Goal: Information Seeking & Learning: Check status

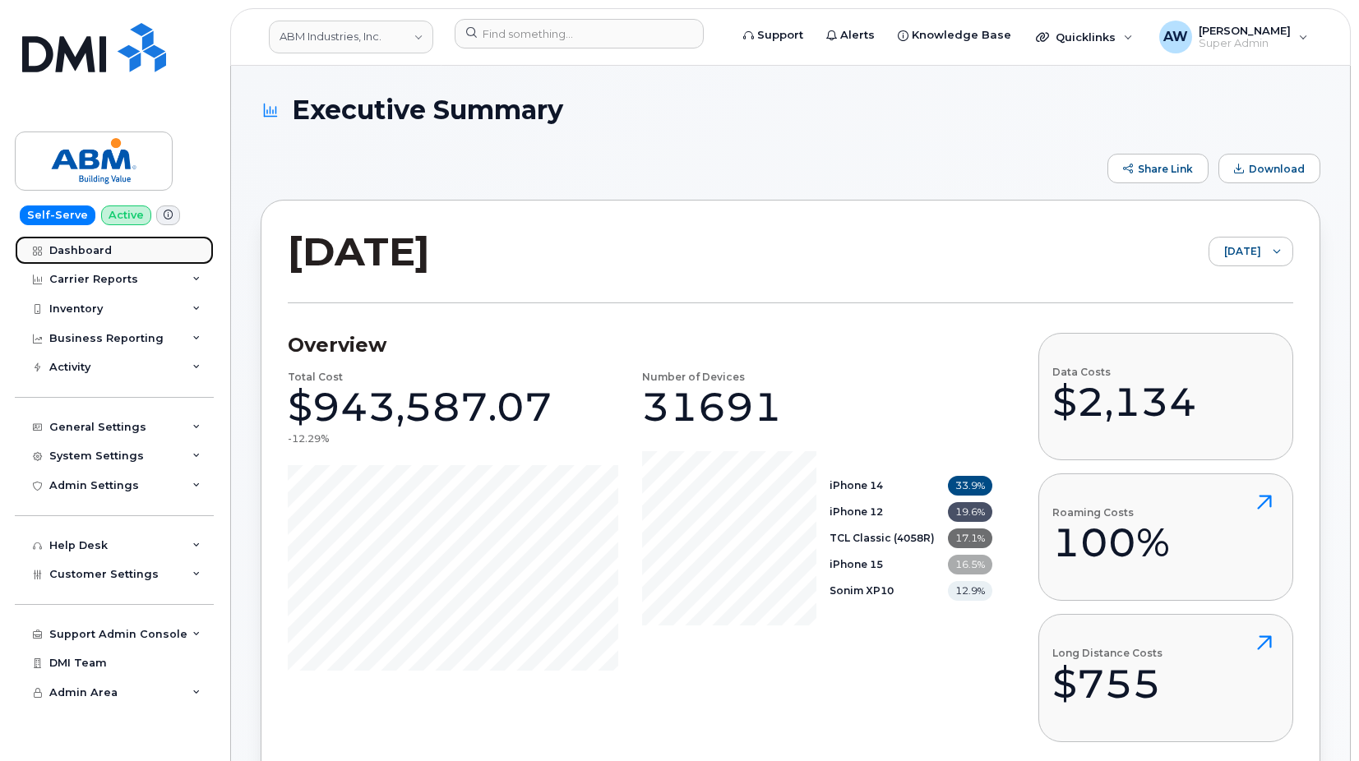
click at [99, 256] on div "Dashboard" at bounding box center [80, 250] width 62 height 13
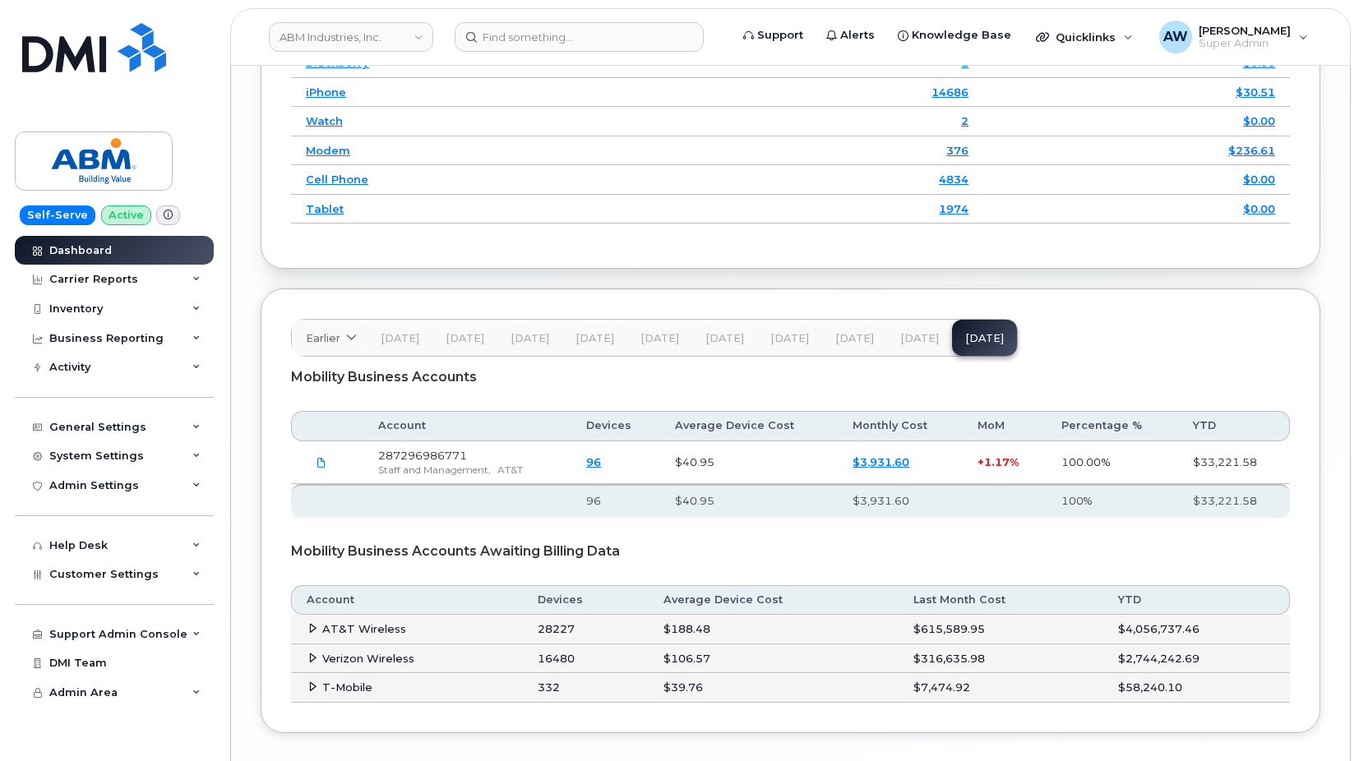
scroll to position [2535, 0]
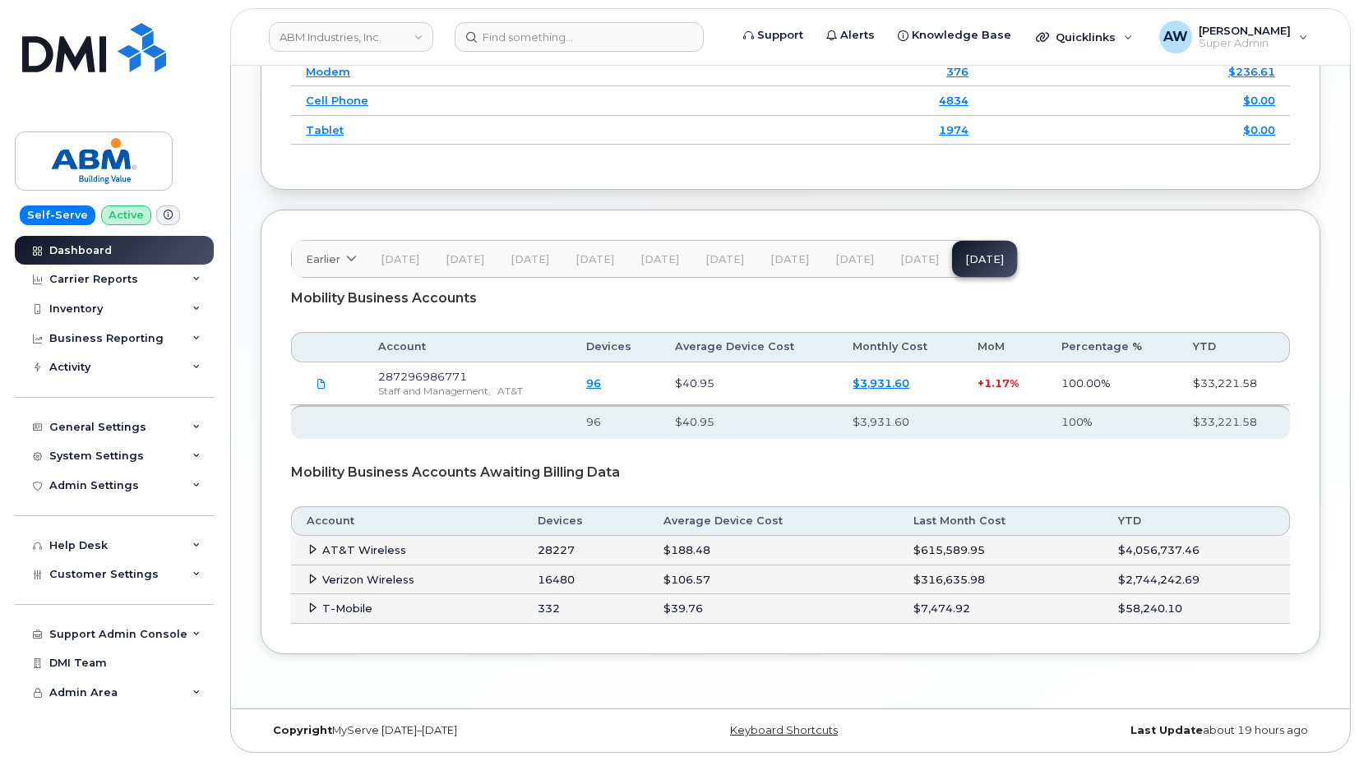
click at [917, 246] on button "[DATE]" at bounding box center [919, 259] width 65 height 36
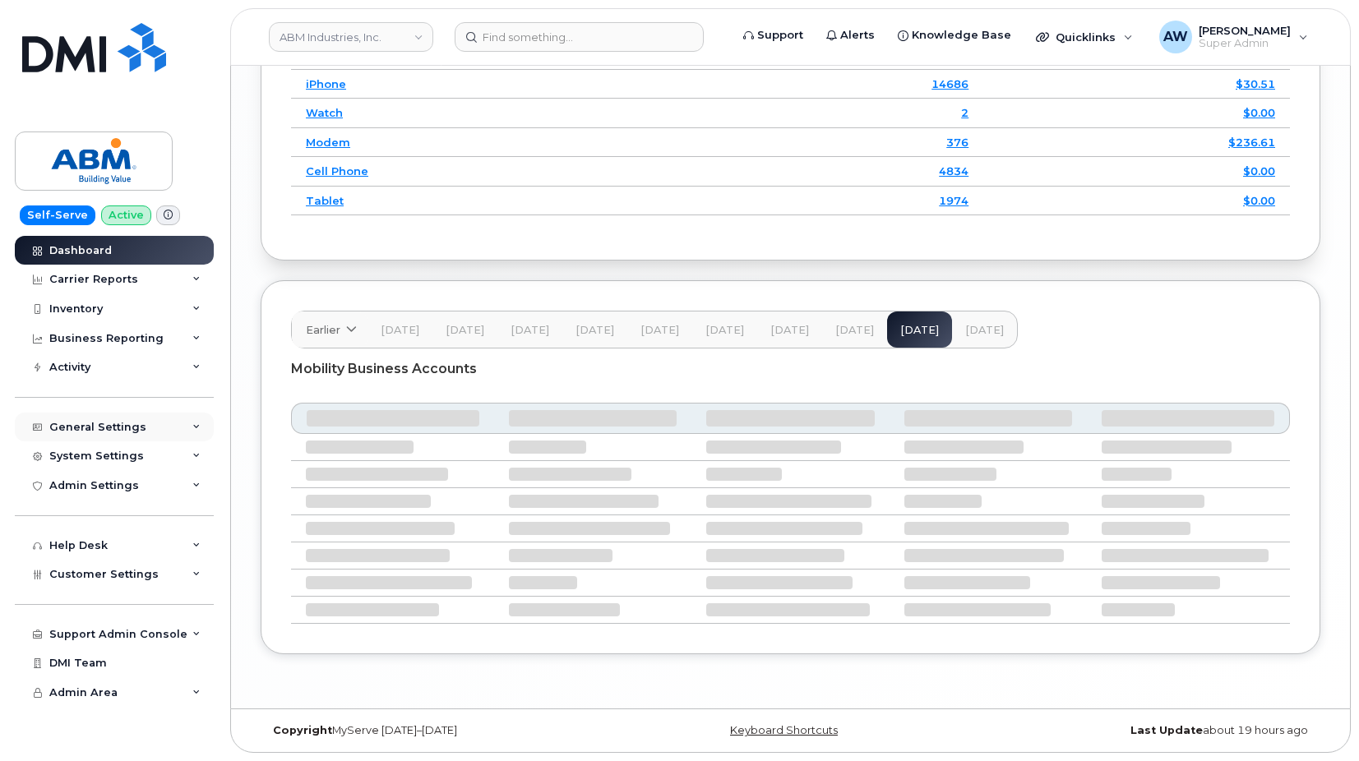
scroll to position [2395, 0]
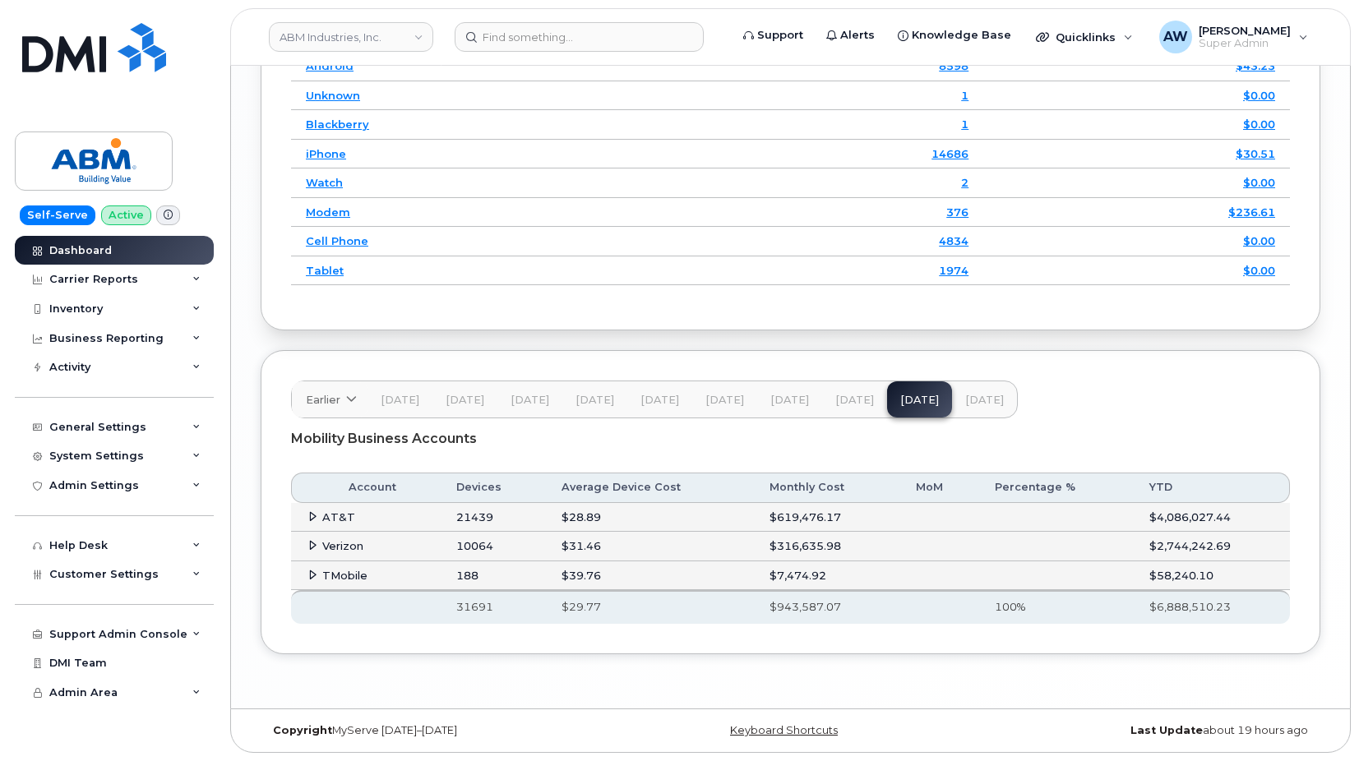
click at [343, 517] on span "AT&T" at bounding box center [338, 517] width 33 height 13
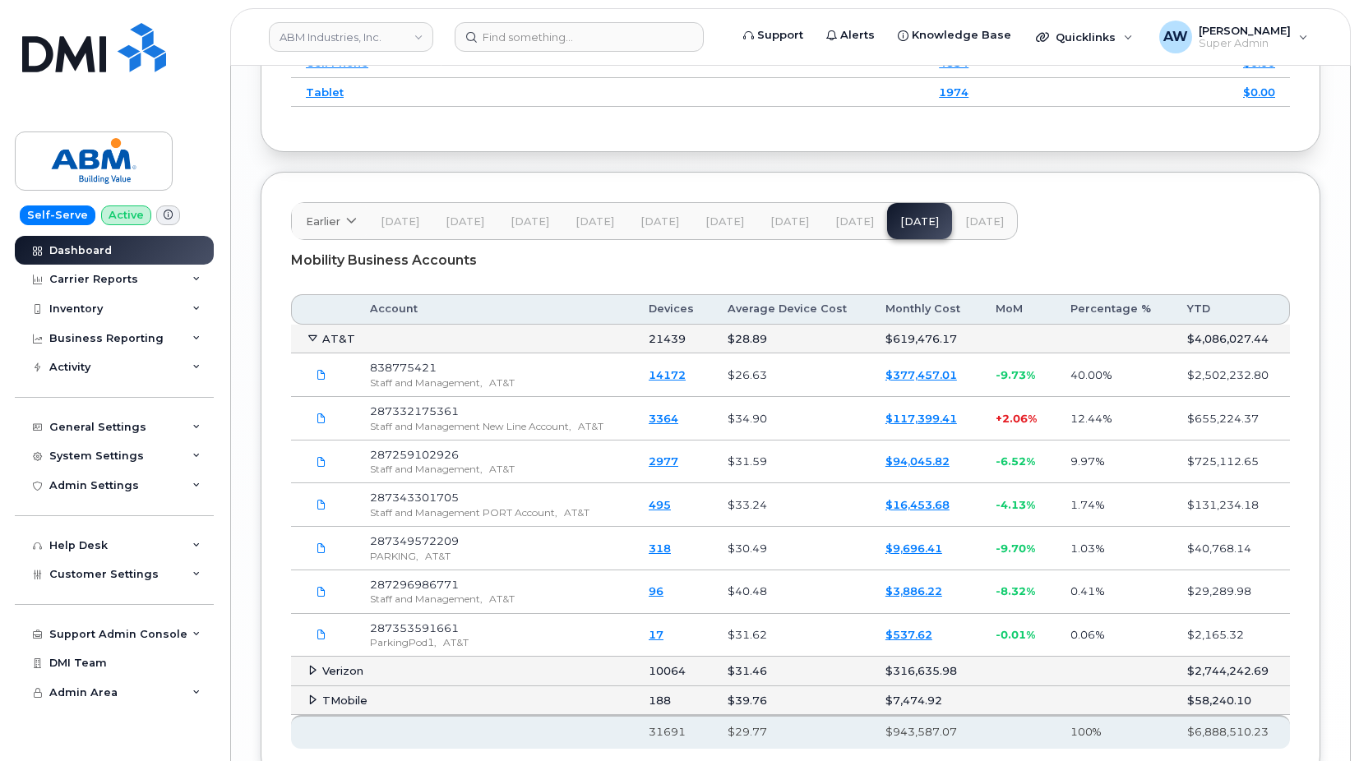
scroll to position [2559, 0]
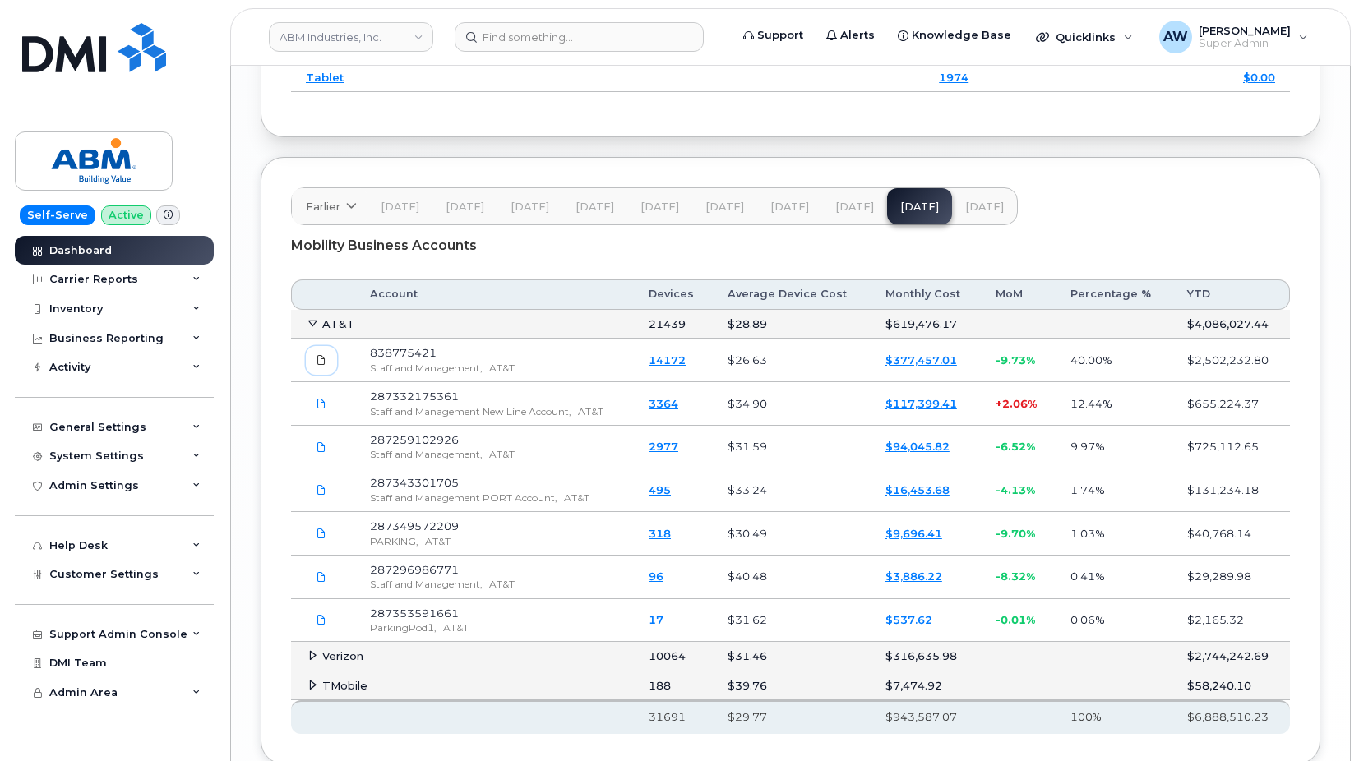
click at [314, 367] on span at bounding box center [321, 360] width 15 height 15
click at [313, 418] on link at bounding box center [321, 403] width 31 height 29
click at [414, 35] on link "ABM Industries, Inc." at bounding box center [351, 37] width 164 height 30
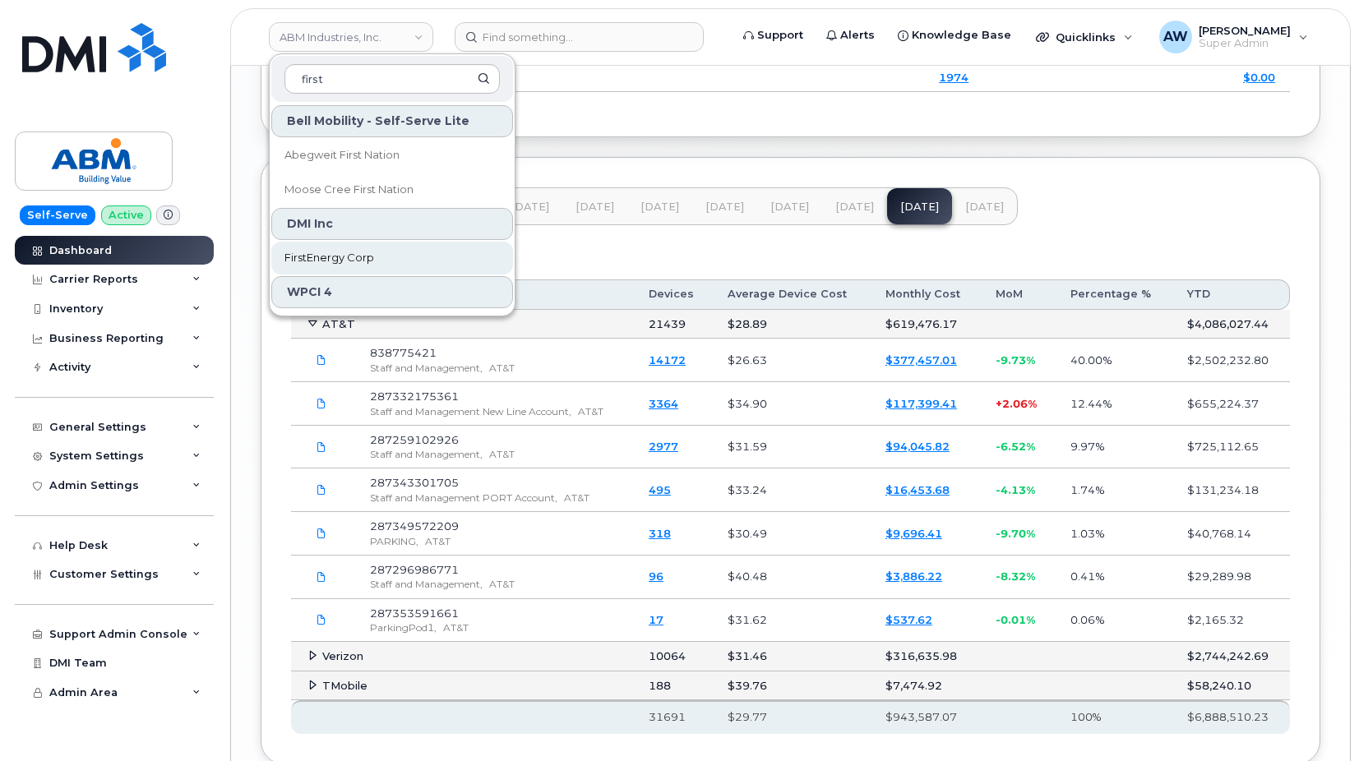
type input "first"
click at [400, 247] on link "FirstEnergy Corp" at bounding box center [392, 258] width 242 height 33
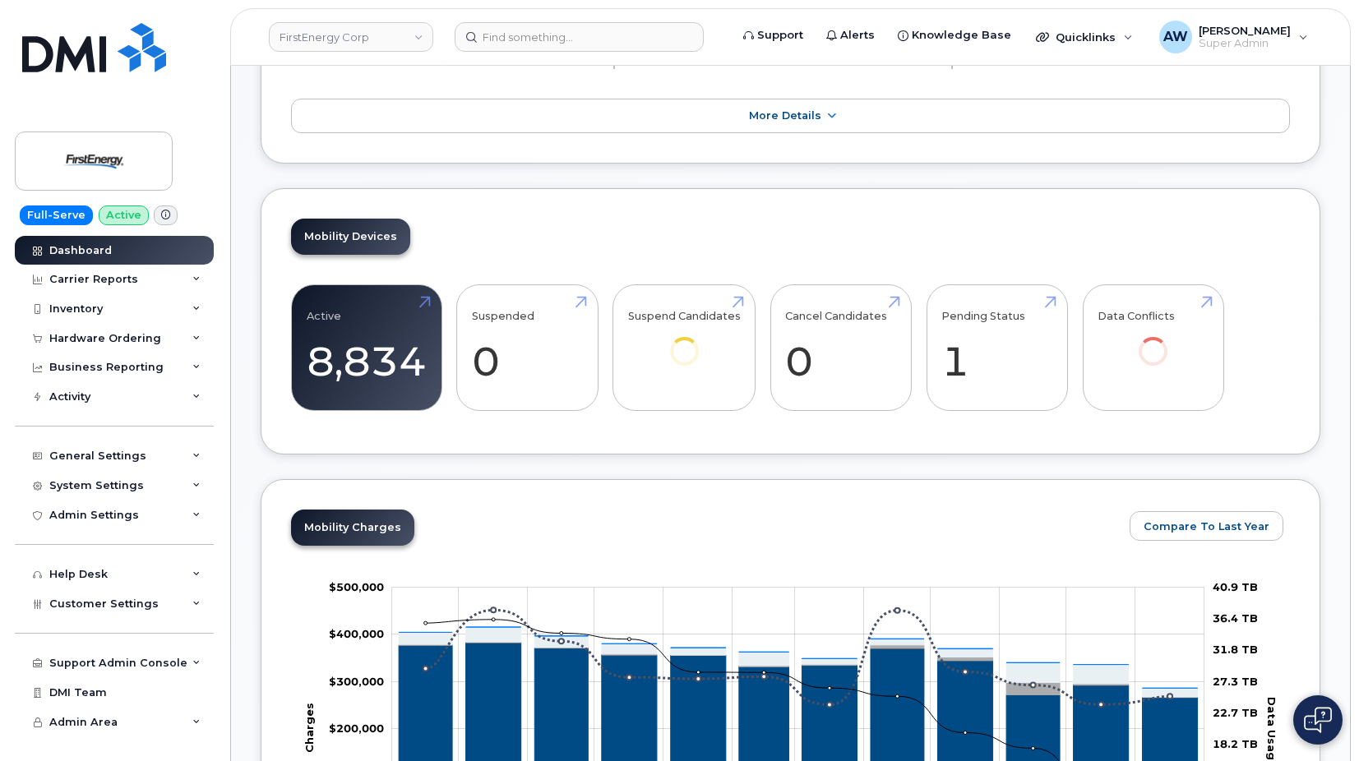
scroll to position [493, 0]
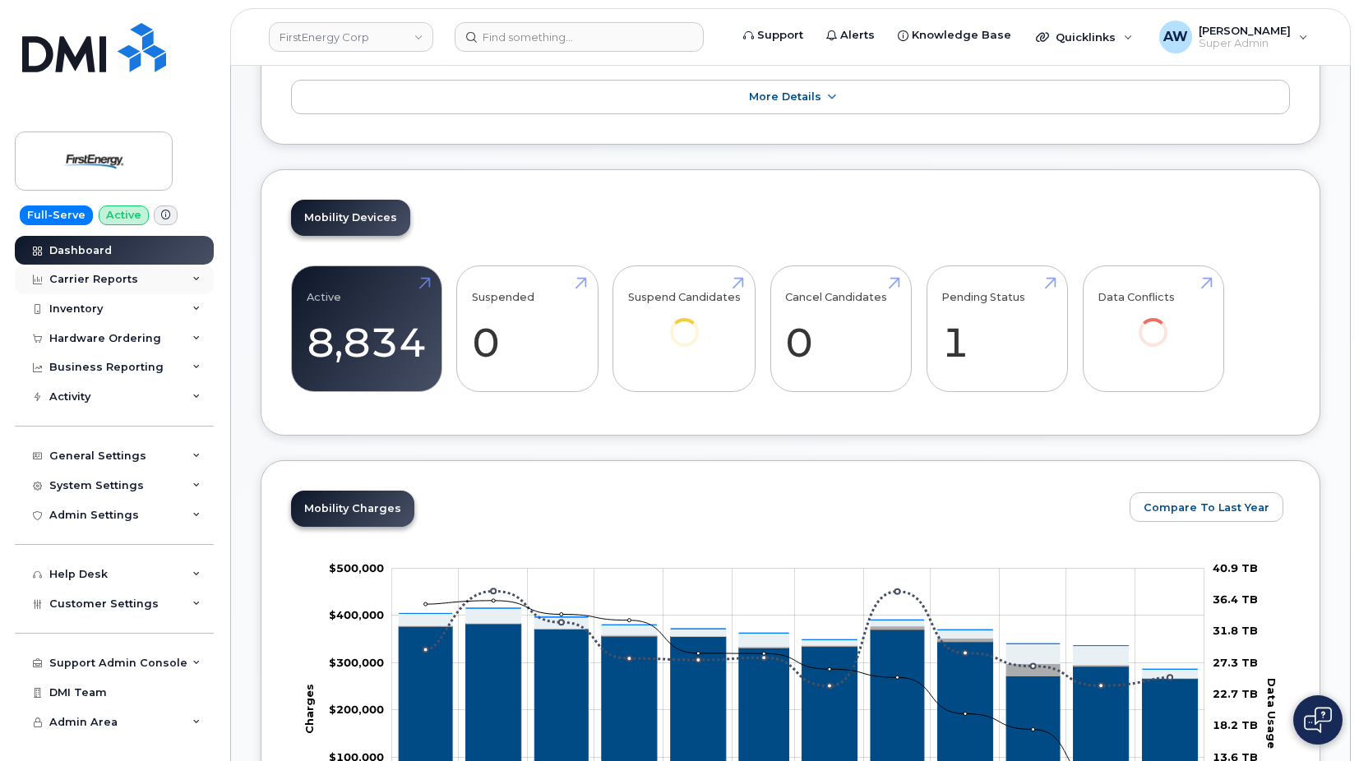
click at [150, 284] on div "Carrier Reports" at bounding box center [114, 280] width 199 height 30
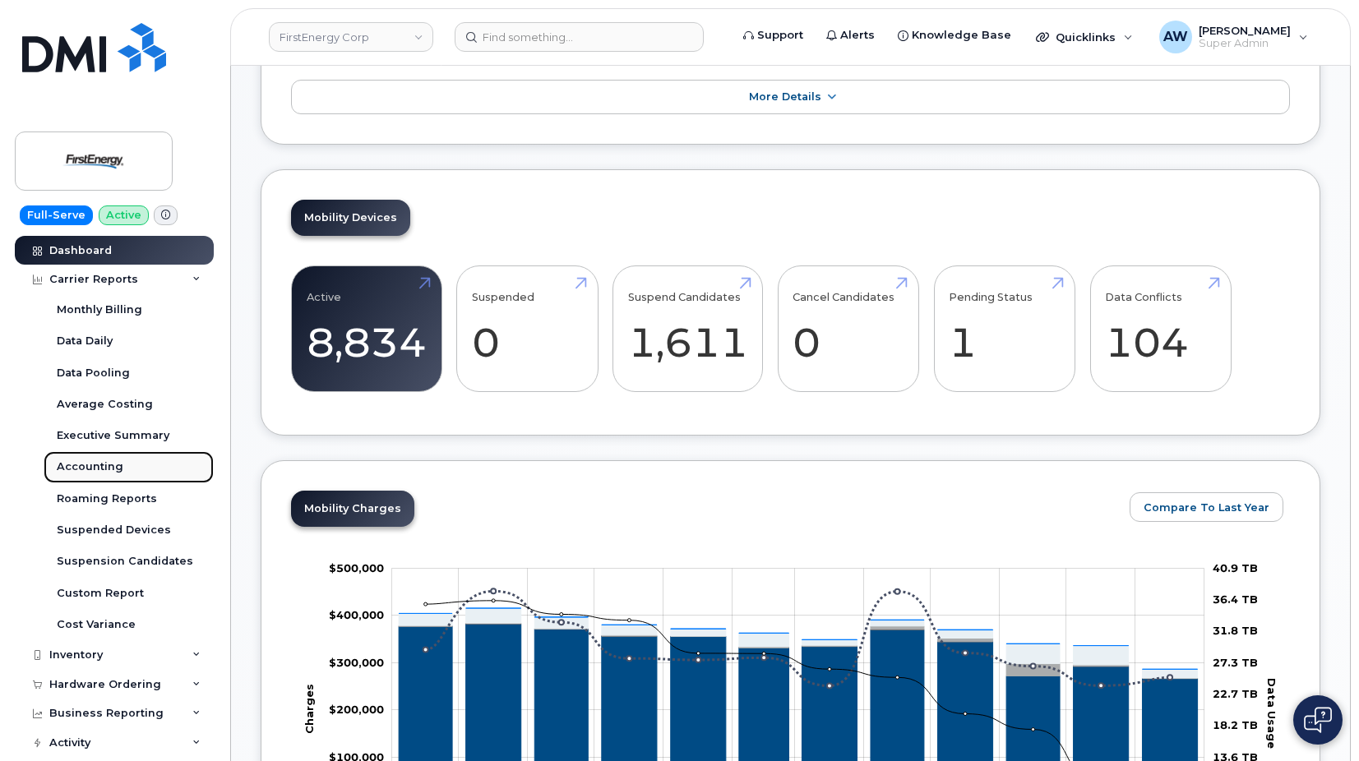
click at [151, 460] on link "Accounting" at bounding box center [129, 466] width 170 height 31
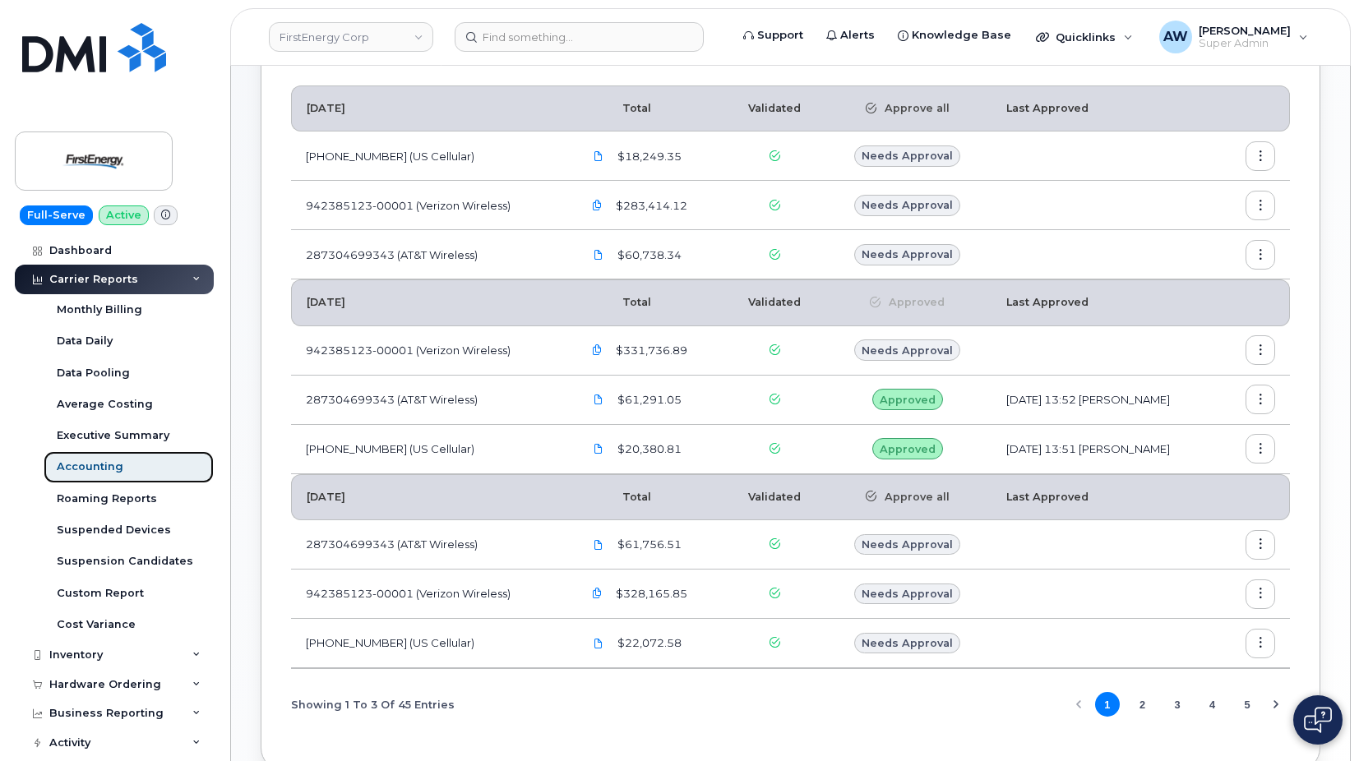
scroll to position [164, 0]
click at [1255, 341] on button "button" at bounding box center [1261, 349] width 30 height 30
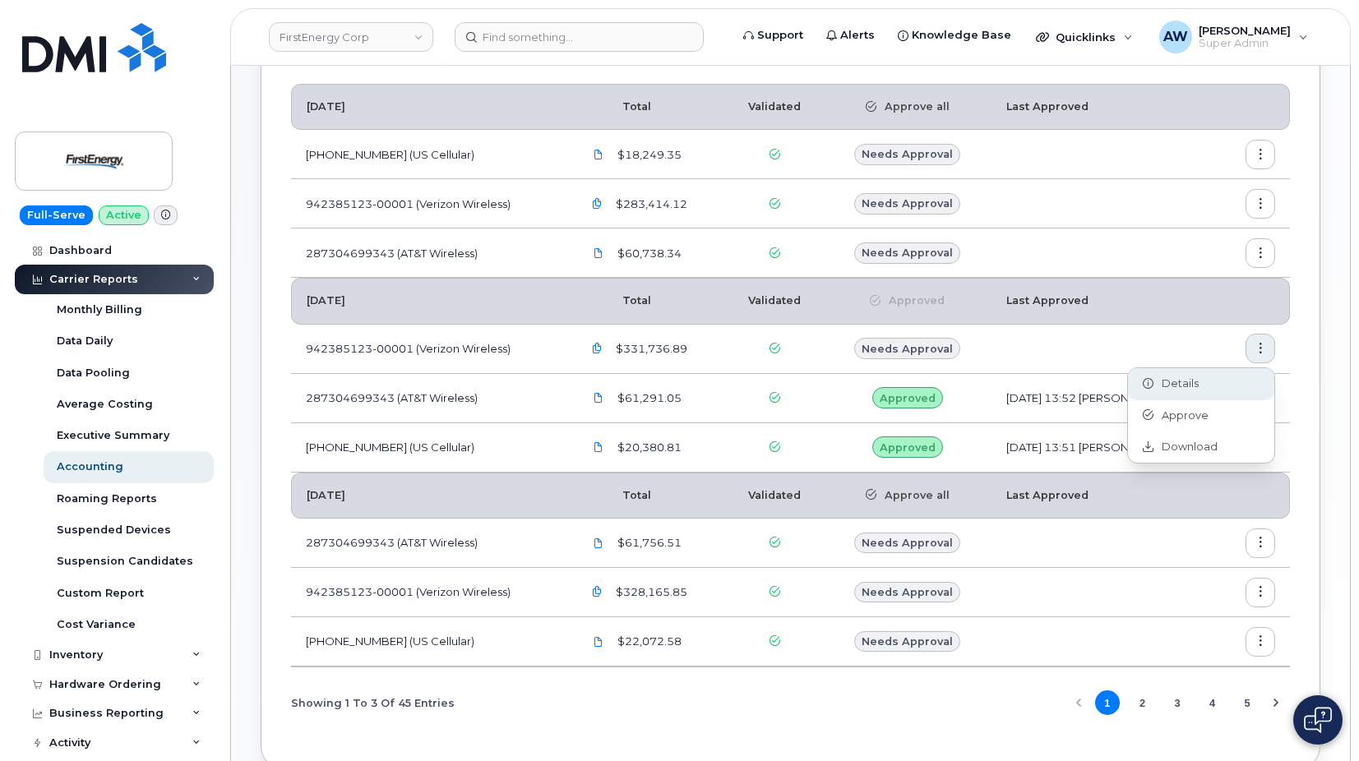
click at [1222, 391] on div "Details" at bounding box center [1201, 383] width 146 height 31
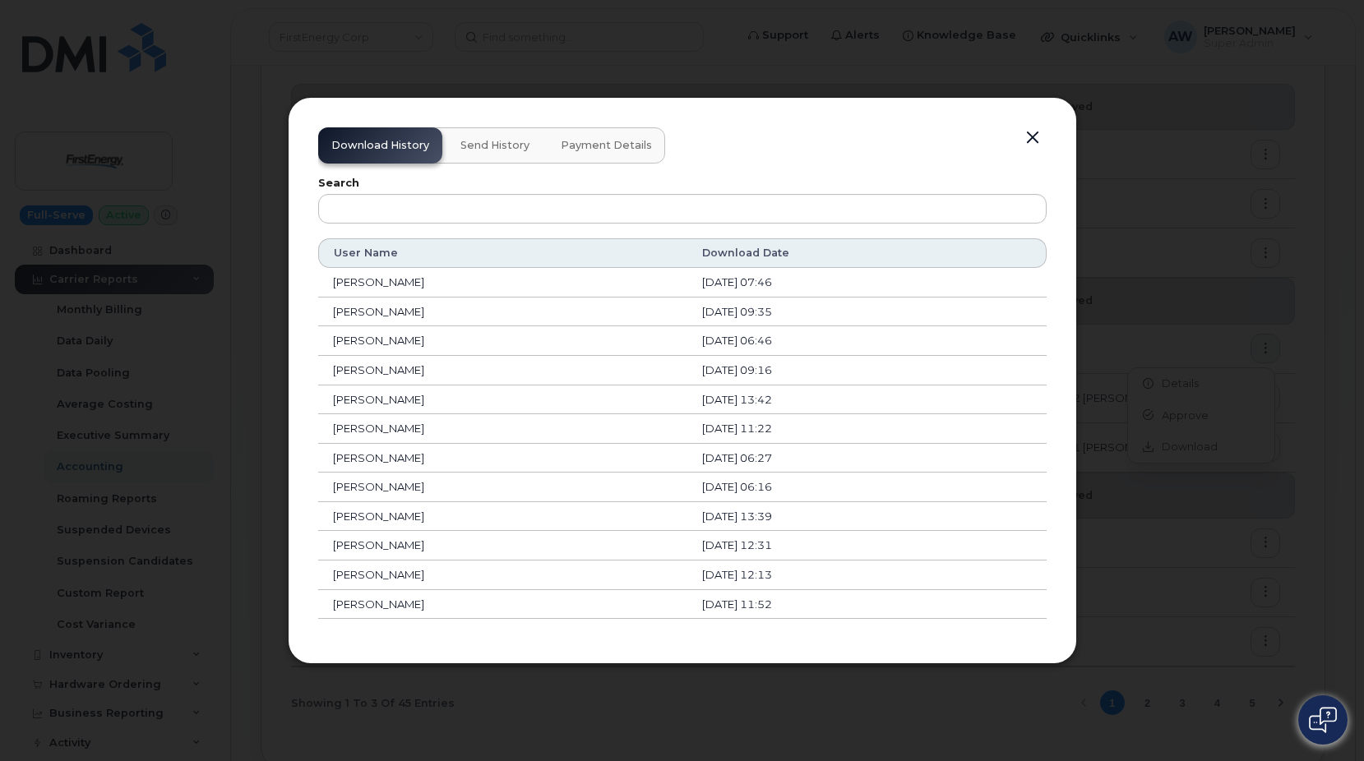
click at [605, 143] on span "Payment Details" at bounding box center [606, 145] width 91 height 13
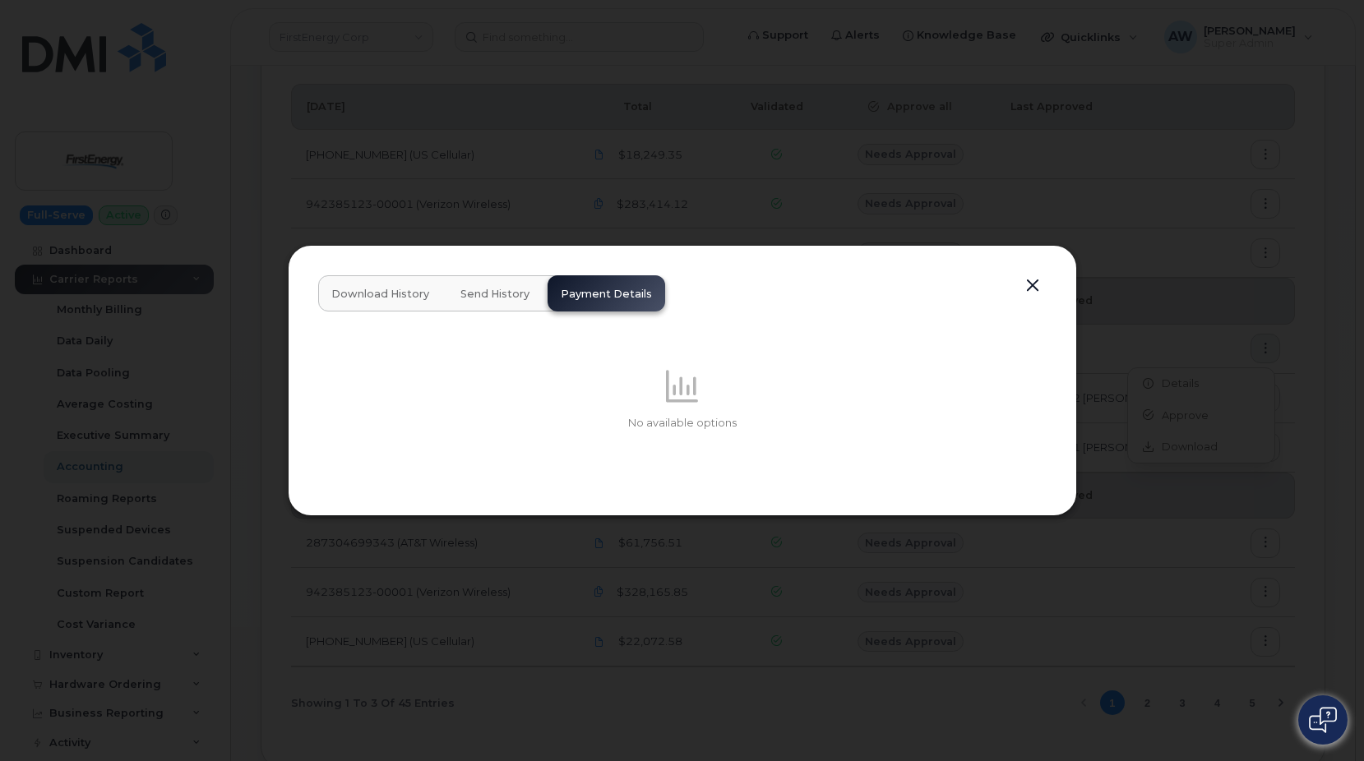
click at [1032, 289] on button "button" at bounding box center [1032, 286] width 25 height 23
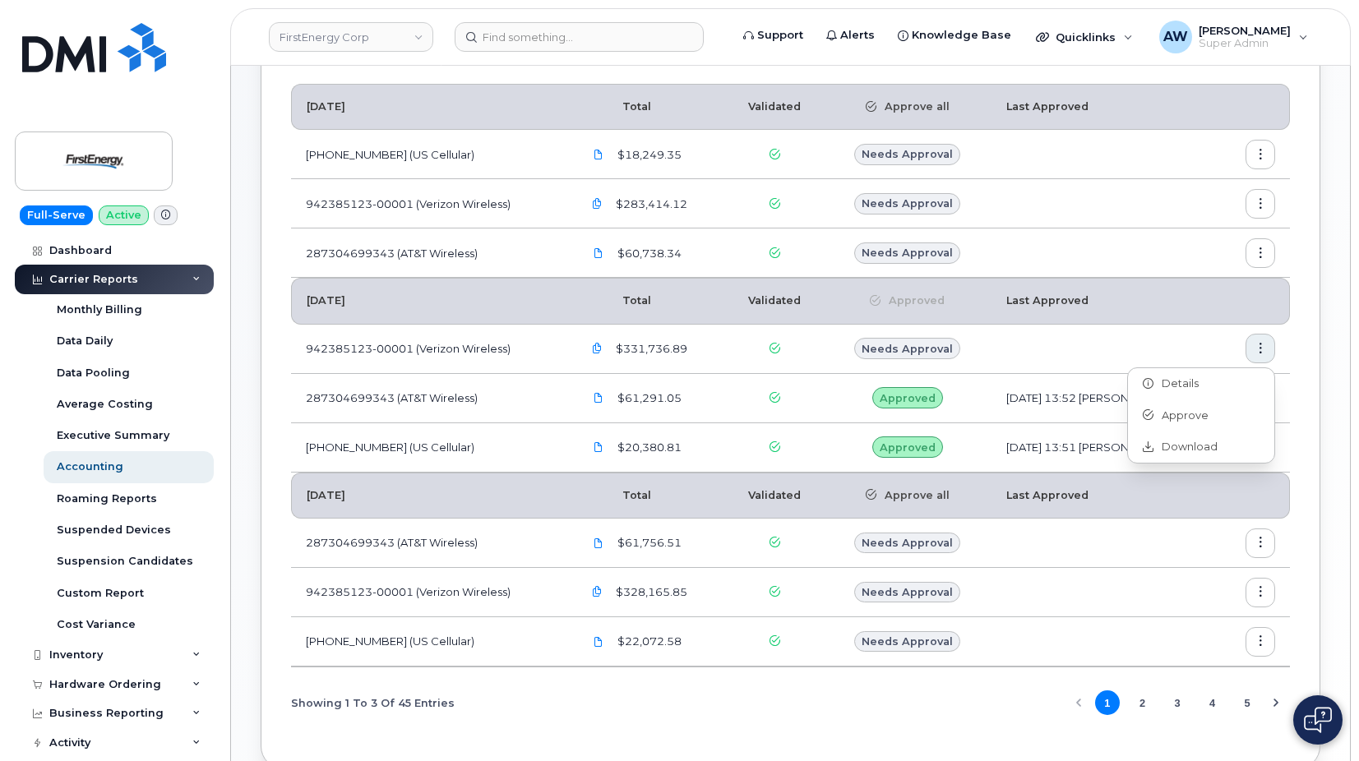
click at [1300, 483] on div "Carrier Billing August 2025 Total Validated Approve all Last Approved 175300282…" at bounding box center [791, 379] width 1060 height 779
click at [1260, 444] on icon "button" at bounding box center [1260, 447] width 11 height 11
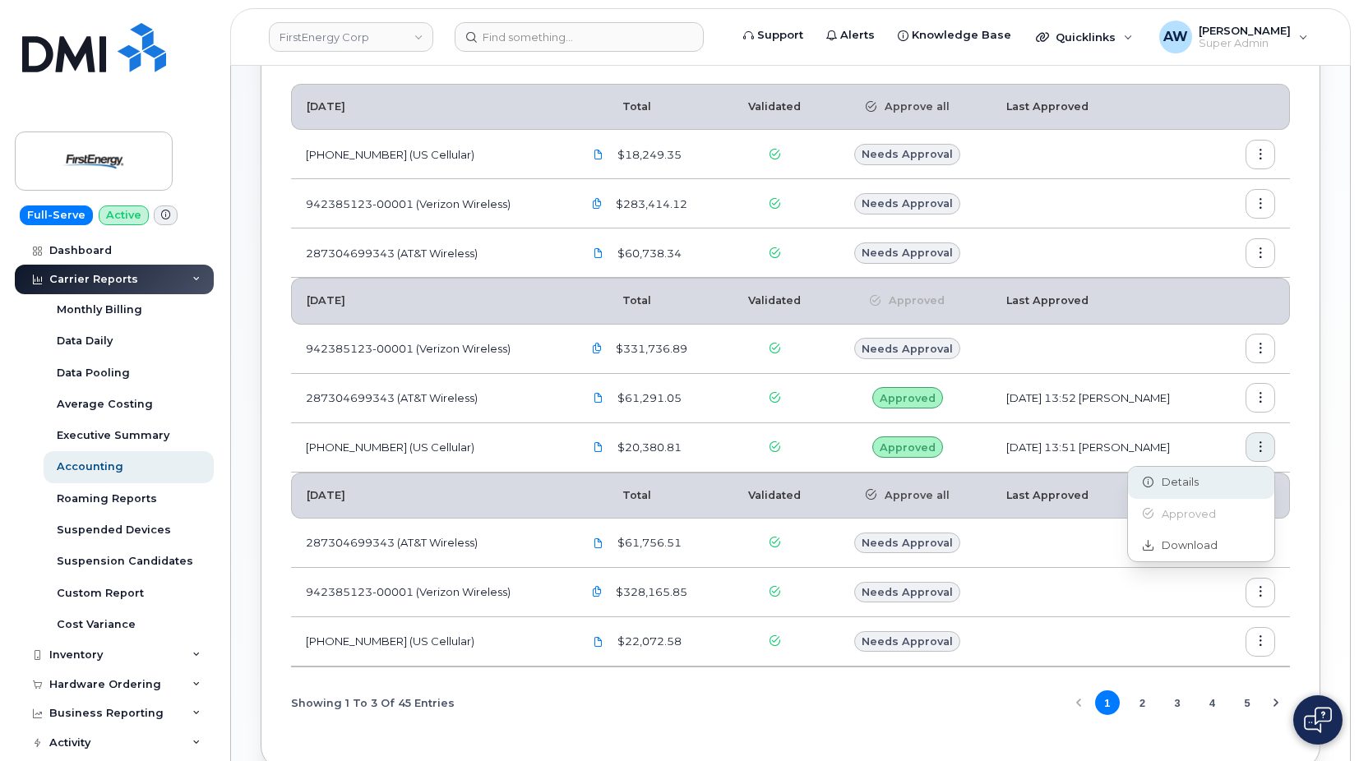
click at [1190, 474] on div "Details" at bounding box center [1201, 482] width 146 height 31
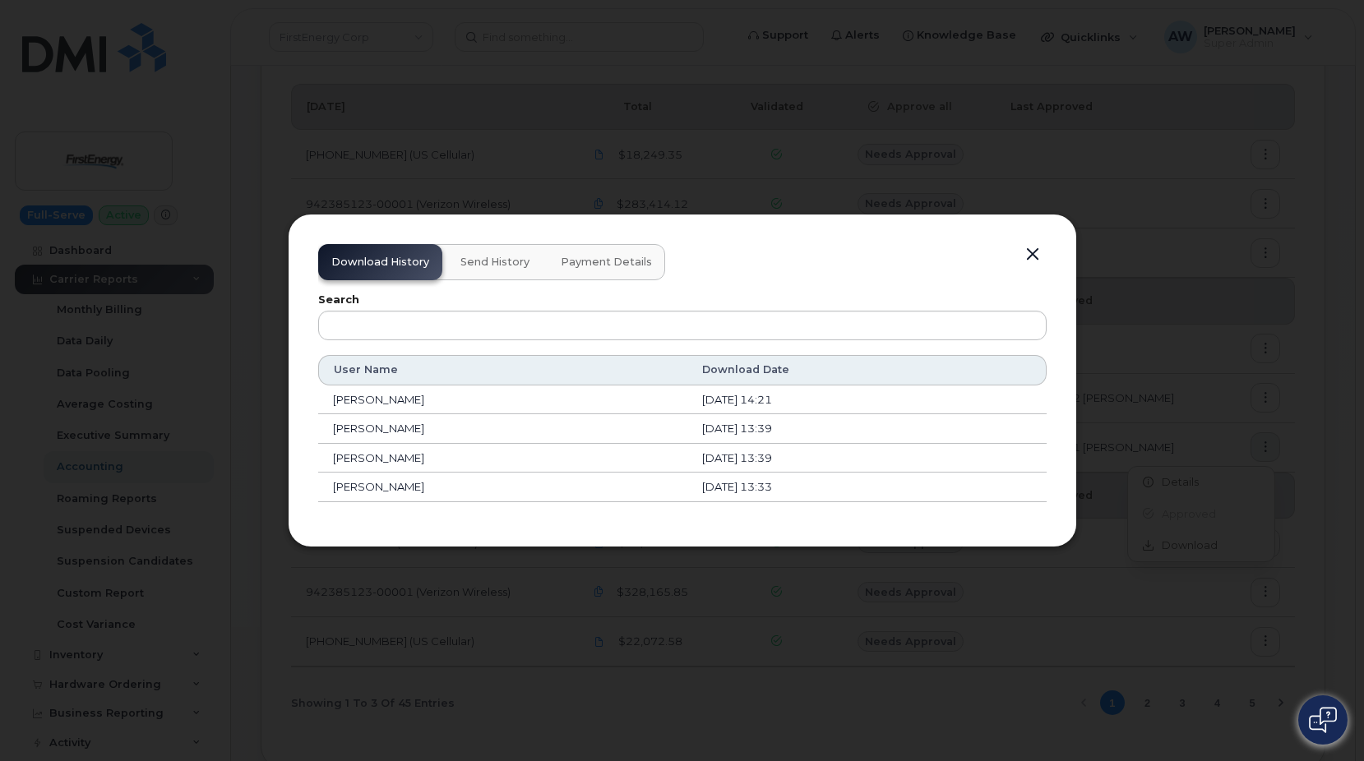
click at [608, 270] on button "Payment Details" at bounding box center [607, 262] width 118 height 36
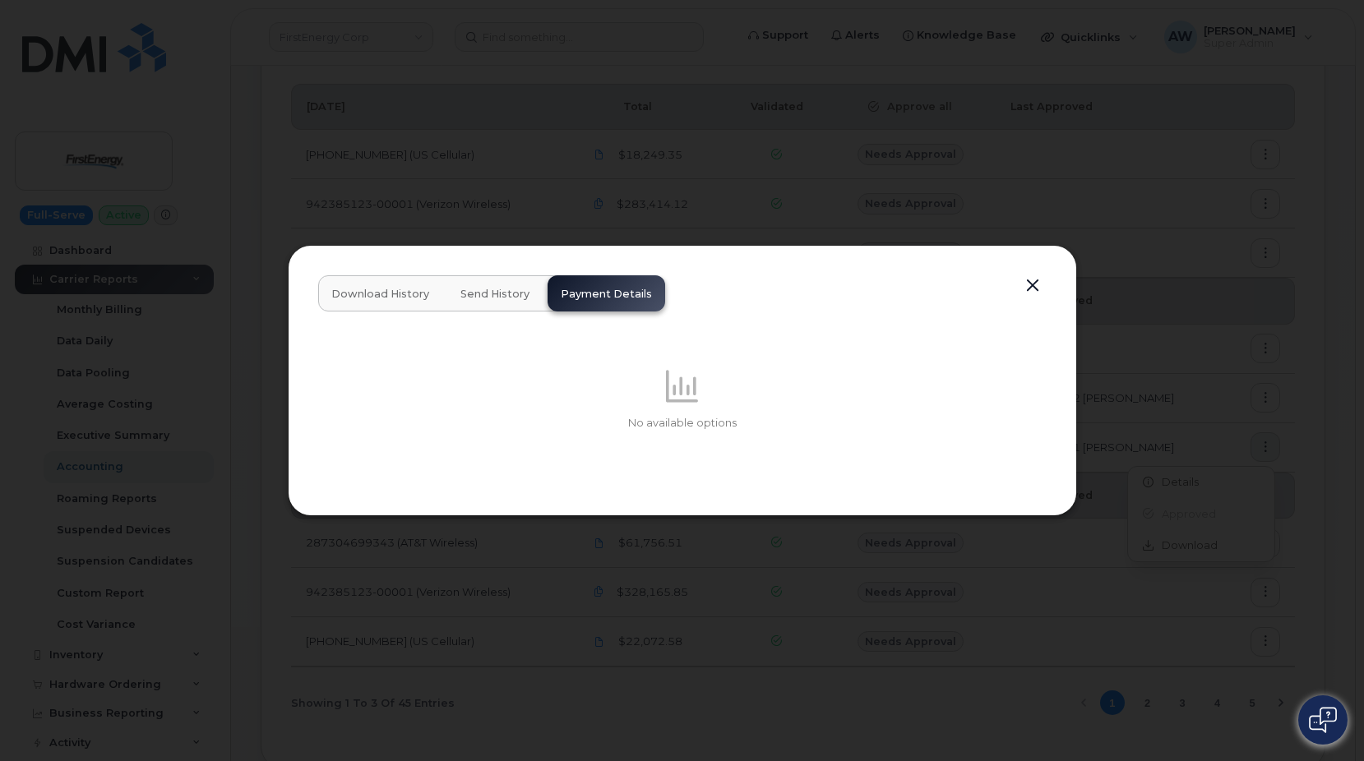
click at [473, 280] on button "Send History" at bounding box center [494, 293] width 95 height 36
click at [364, 288] on span "Download History" at bounding box center [380, 294] width 98 height 13
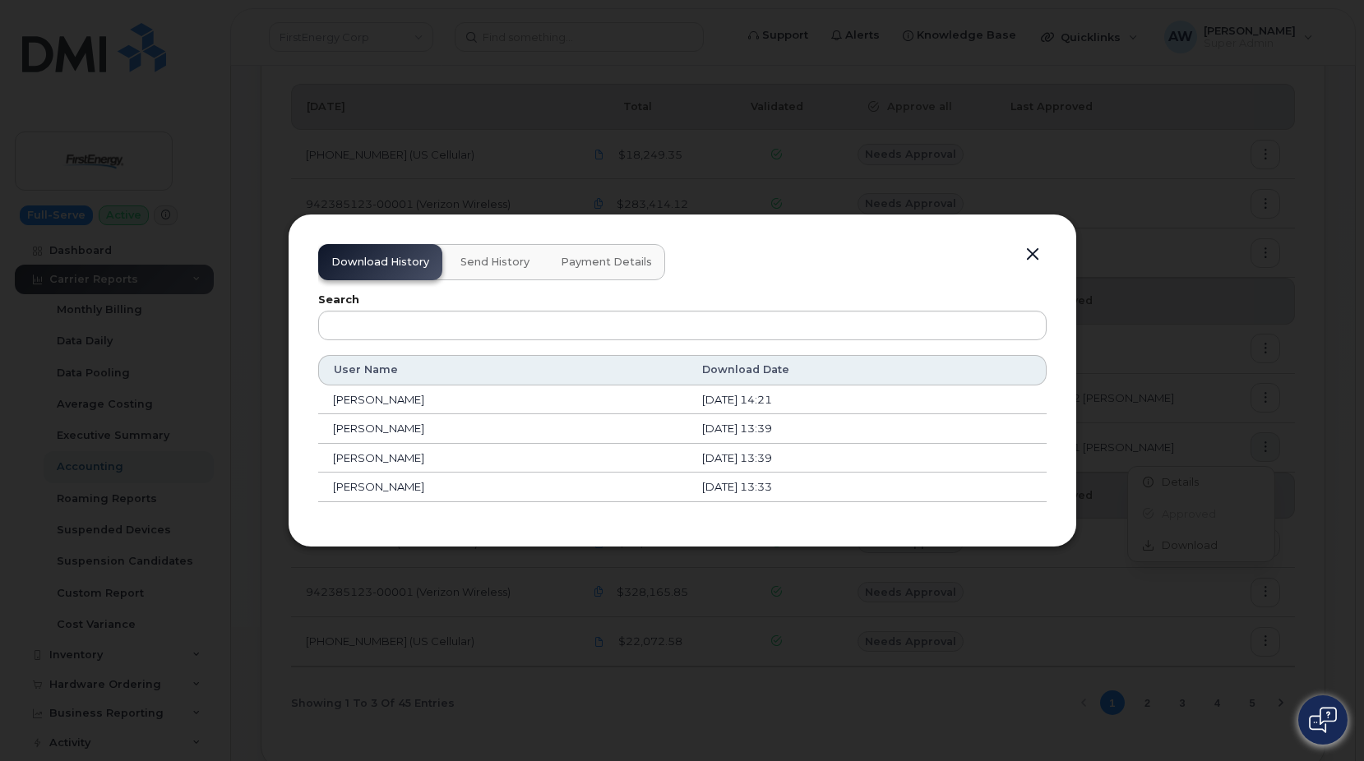
click at [1034, 260] on button "button" at bounding box center [1032, 254] width 25 height 23
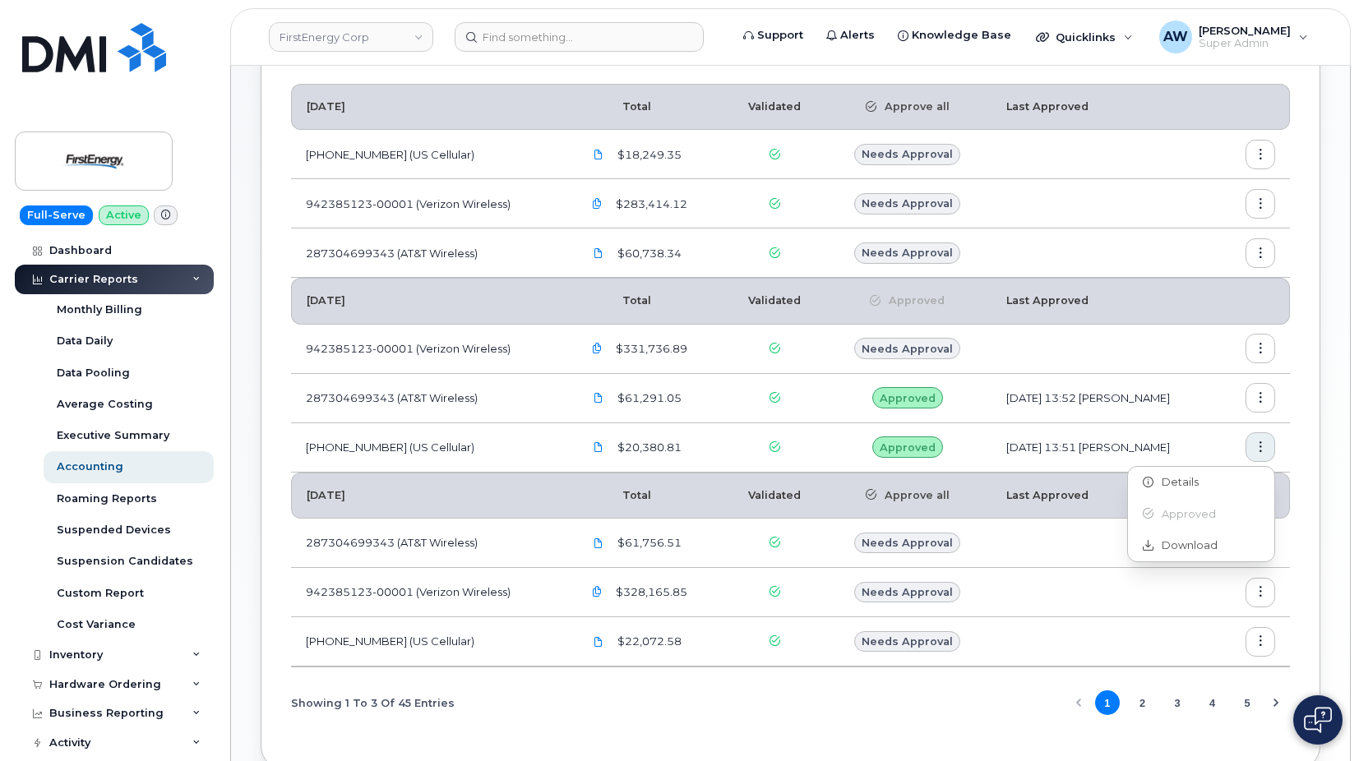
click at [1329, 278] on div "Accounting Approve History Carrier Billing August 2025 Total Validated Approve …" at bounding box center [790, 350] width 1119 height 898
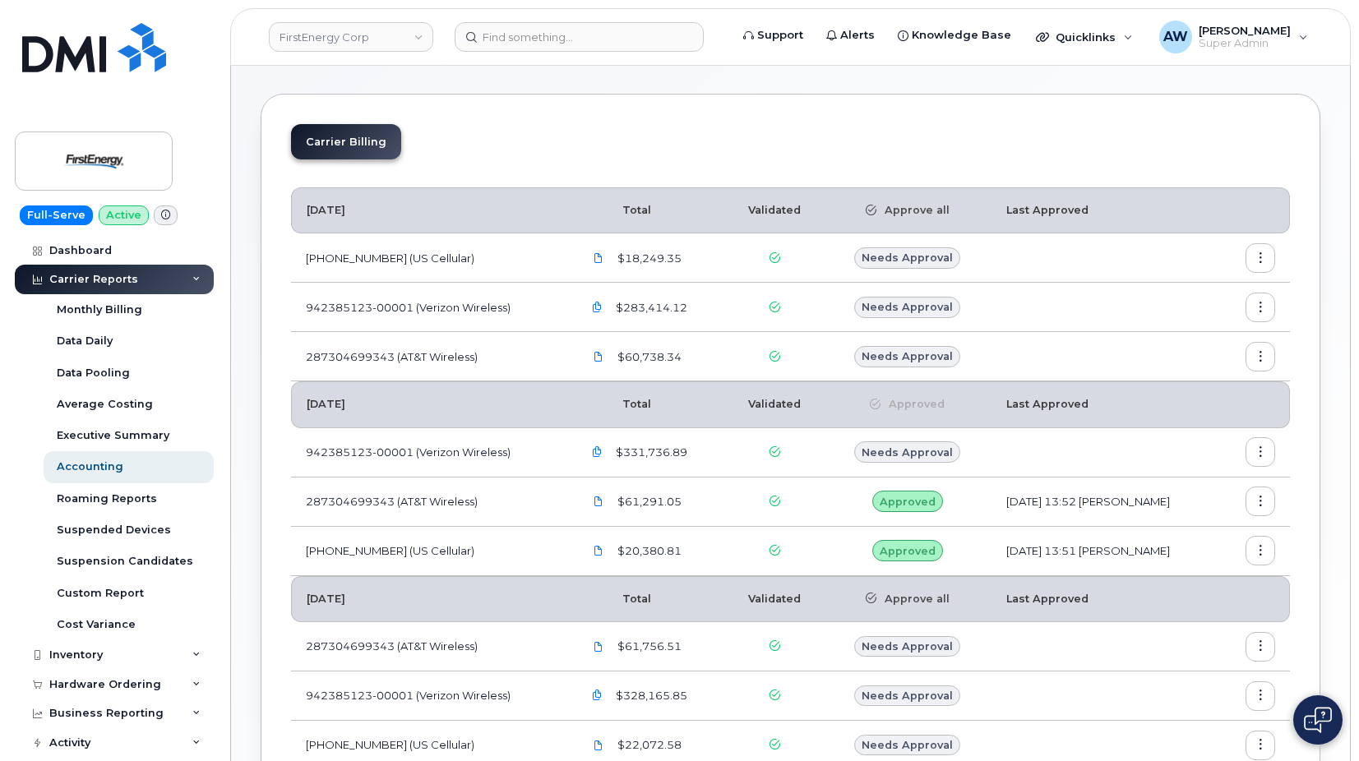
scroll to position [0, 0]
